Goal: Task Accomplishment & Management: Use online tool/utility

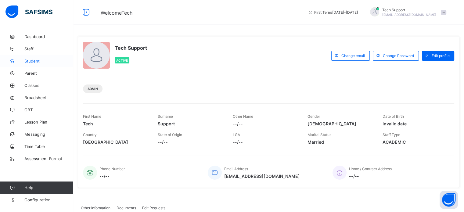
click at [32, 60] on span "Student" at bounding box center [48, 61] width 49 height 5
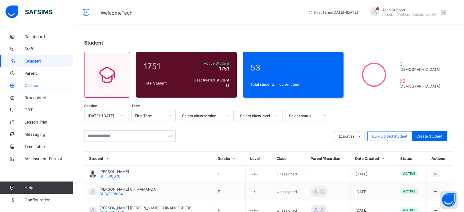
click at [35, 85] on span "Classes" at bounding box center [48, 85] width 49 height 5
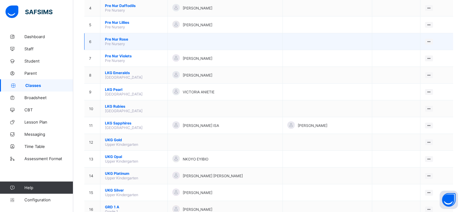
scroll to position [183, 0]
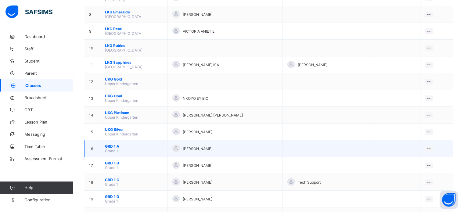
click at [110, 147] on span "GRD 1 A" at bounding box center [134, 146] width 58 height 5
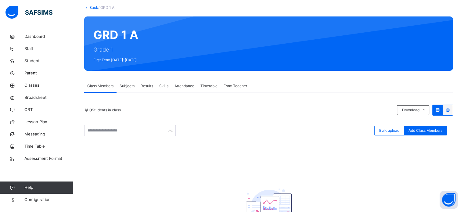
scroll to position [97, 0]
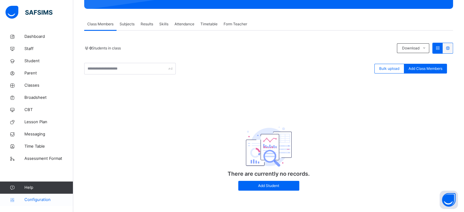
click at [43, 198] on span "Configuration" at bounding box center [48, 200] width 48 height 6
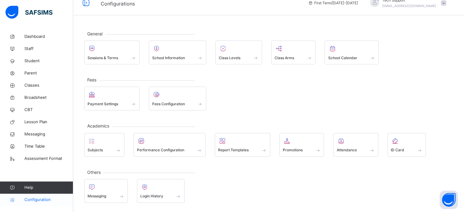
scroll to position [8, 0]
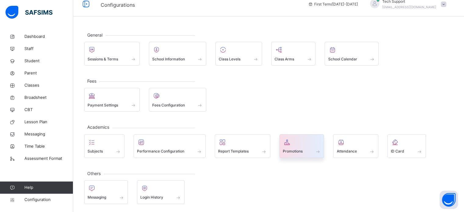
click at [301, 148] on span "Promotions" at bounding box center [293, 150] width 20 height 5
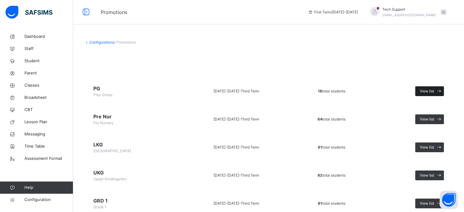
click at [434, 91] on span "View list" at bounding box center [426, 90] width 14 height 5
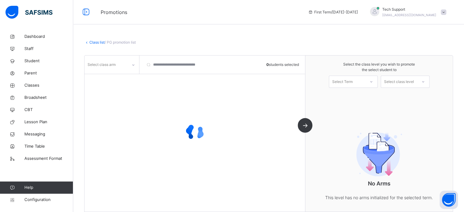
click at [133, 66] on icon at bounding box center [133, 65] width 4 height 6
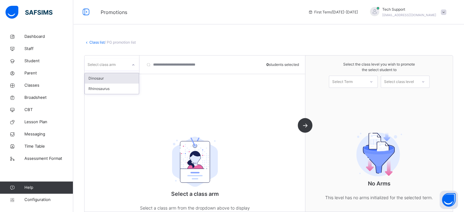
click at [106, 80] on div "Dinosaur" at bounding box center [112, 78] width 54 height 10
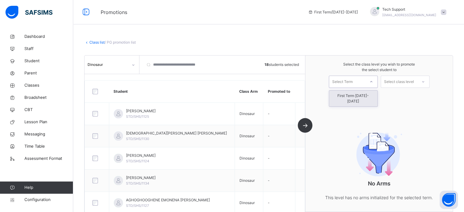
click at [371, 79] on div at bounding box center [370, 82] width 11 height 10
click at [359, 97] on div "First Term [DATE]-[DATE]" at bounding box center [353, 99] width 48 height 16
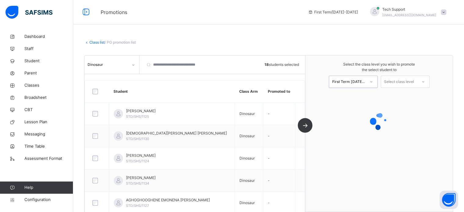
click at [400, 84] on div "Select class level" at bounding box center [399, 82] width 30 height 12
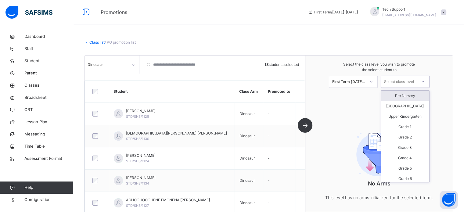
click at [402, 97] on div "Pre Nursery" at bounding box center [405, 96] width 48 height 10
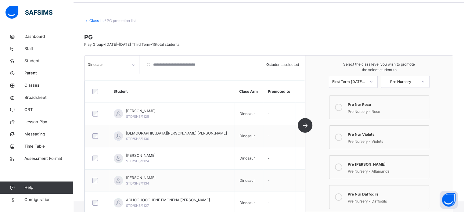
scroll to position [30, 0]
